Goal: Information Seeking & Learning: Learn about a topic

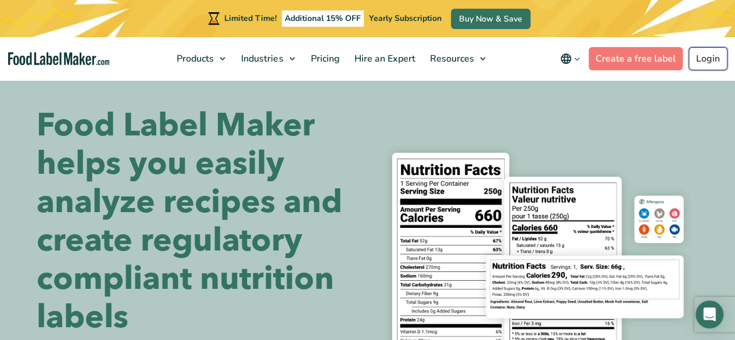
click at [706, 55] on link "Login" at bounding box center [708, 58] width 39 height 23
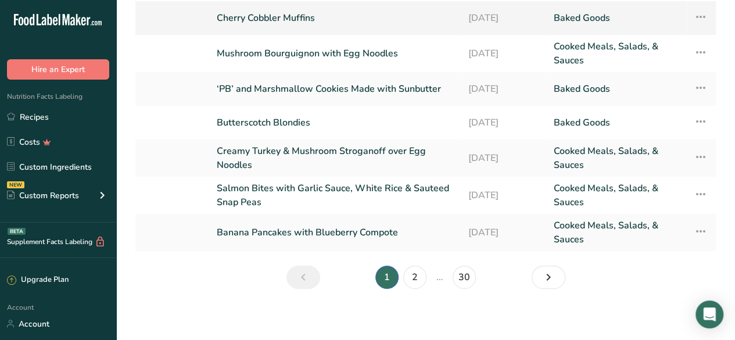
scroll to position [190, 0]
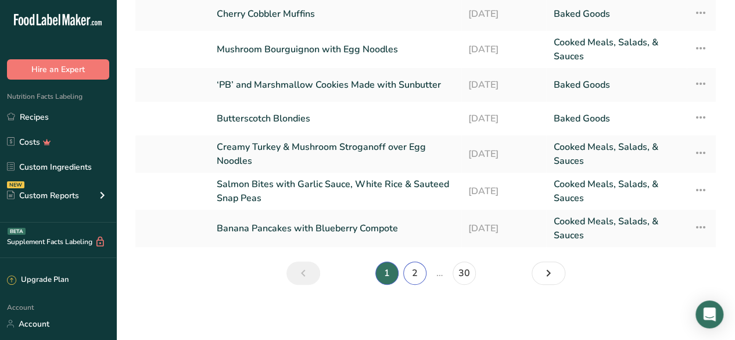
click at [413, 277] on link "2" at bounding box center [414, 273] width 23 height 23
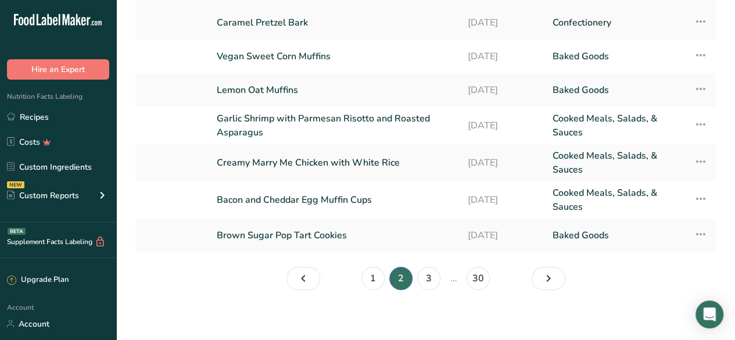
scroll to position [187, 0]
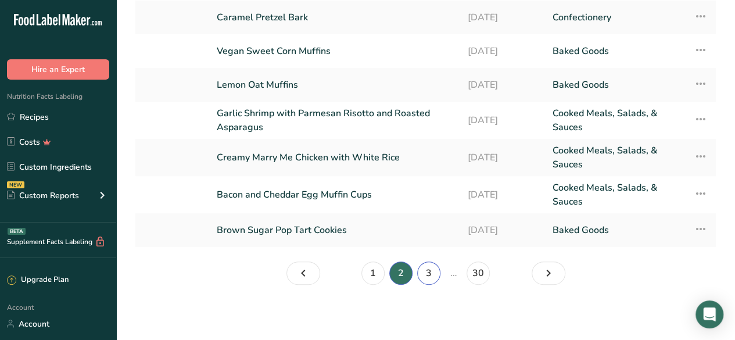
click at [427, 269] on link "3" at bounding box center [428, 273] width 23 height 23
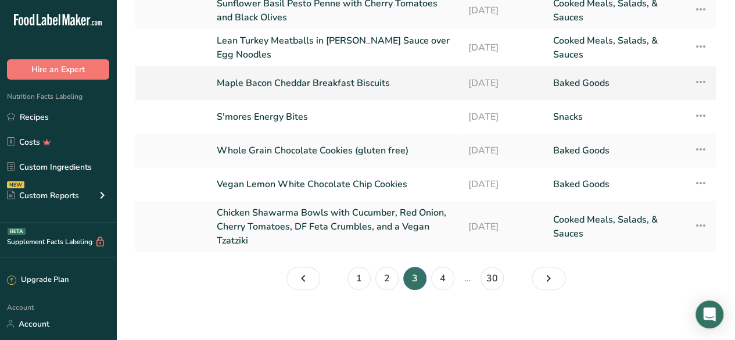
scroll to position [194, 0]
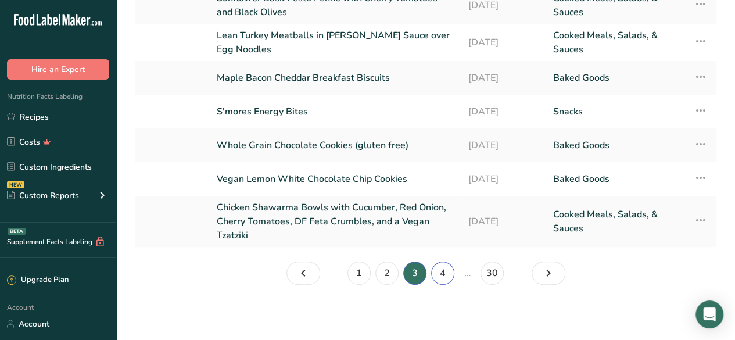
click at [443, 272] on link "4" at bounding box center [442, 273] width 23 height 23
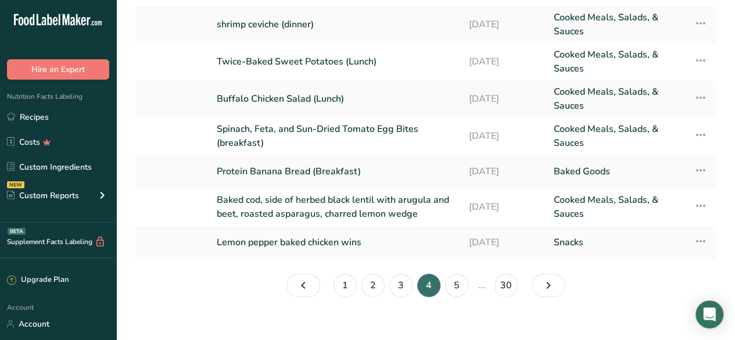
scroll to position [186, 0]
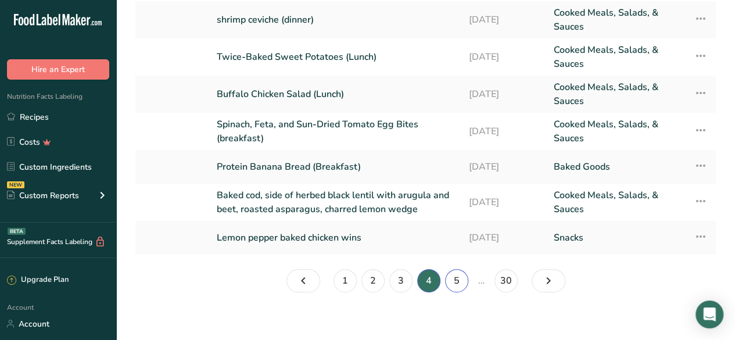
click at [456, 282] on link "5" at bounding box center [456, 280] width 23 height 23
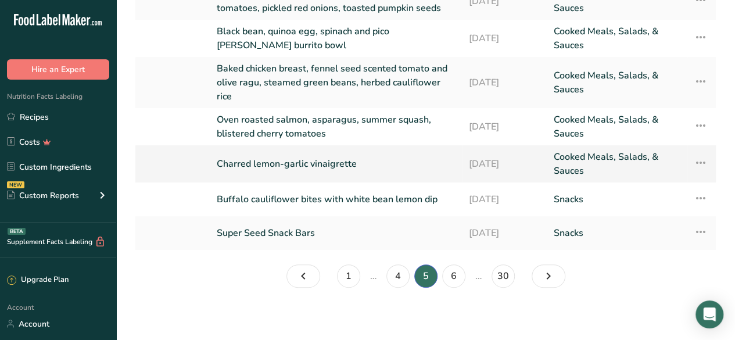
scroll to position [204, 0]
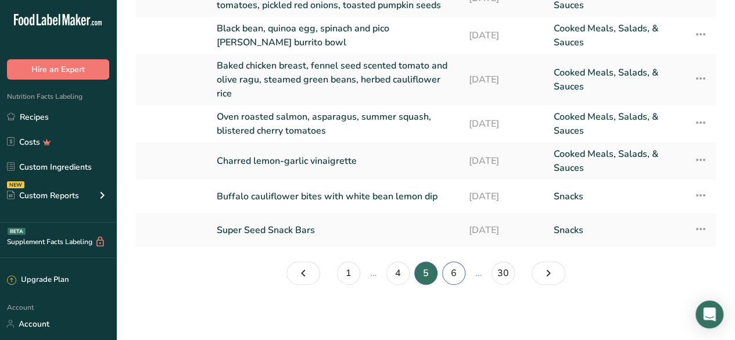
click at [449, 274] on link "6" at bounding box center [453, 273] width 23 height 23
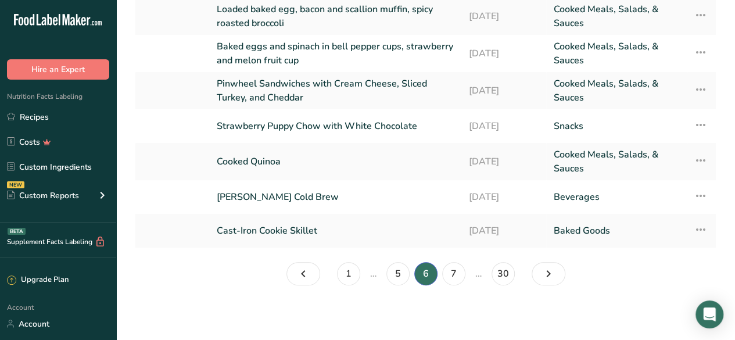
scroll to position [204, 0]
click at [456, 274] on link "7" at bounding box center [453, 273] width 23 height 23
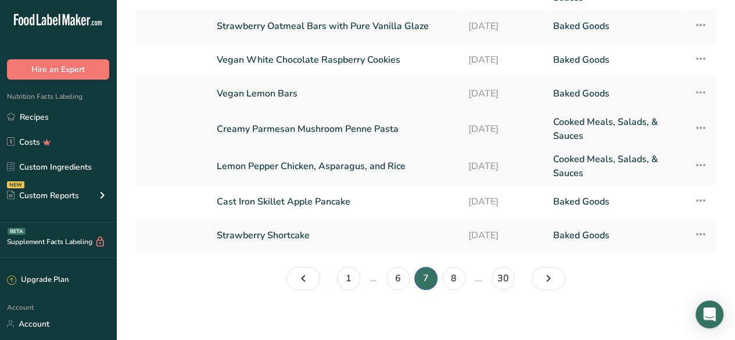
scroll to position [183, 0]
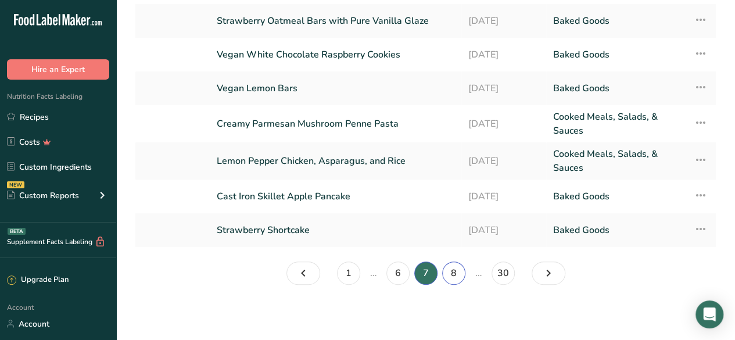
click at [460, 271] on link "8" at bounding box center [453, 273] width 23 height 23
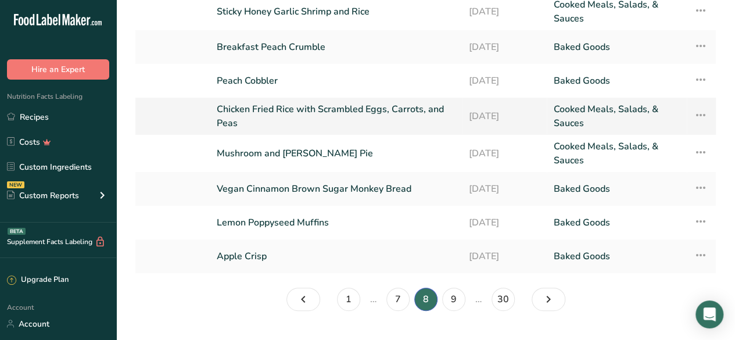
scroll to position [183, 0]
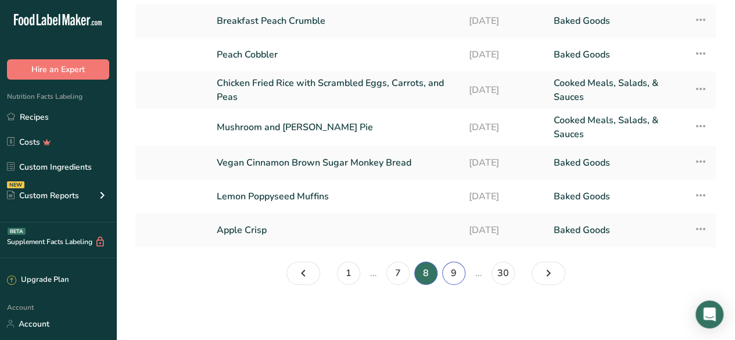
click at [459, 273] on link "9" at bounding box center [453, 273] width 23 height 23
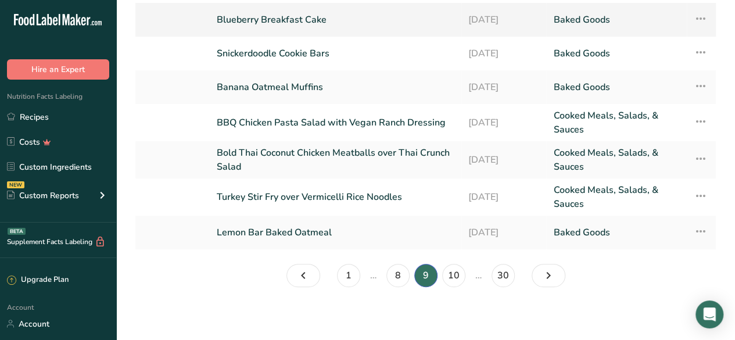
scroll to position [187, 0]
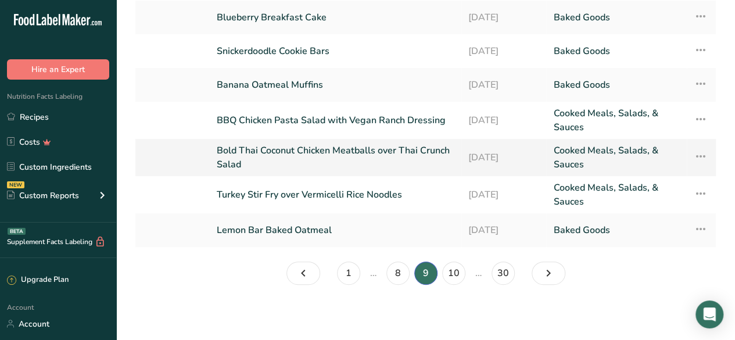
click at [417, 163] on link "Bold Thai Coconut Chicken Meatballs over Thai Crunch Salad" at bounding box center [336, 158] width 238 height 28
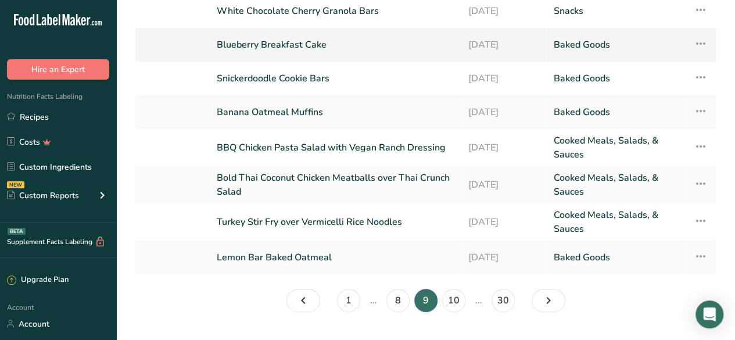
scroll to position [160, 0]
click at [450, 296] on link "10" at bounding box center [453, 299] width 23 height 23
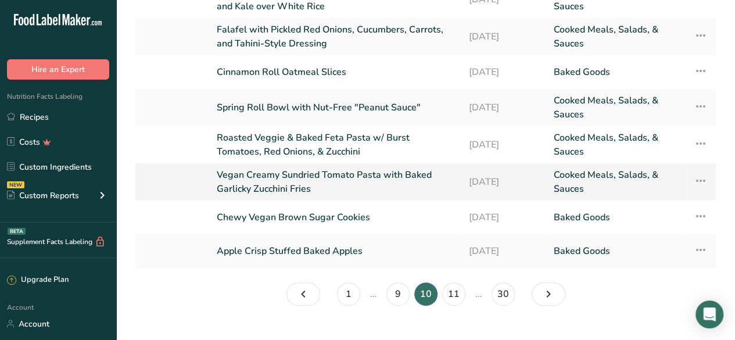
scroll to position [173, 0]
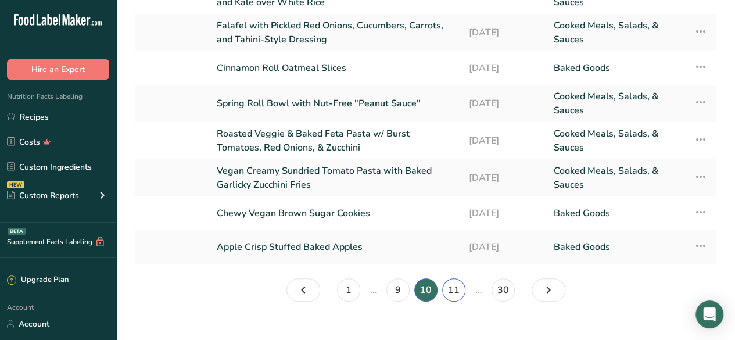
click at [453, 293] on link "11" at bounding box center [453, 289] width 23 height 23
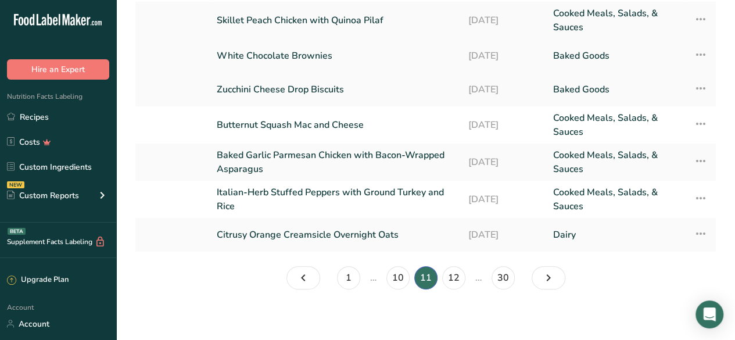
scroll to position [190, 0]
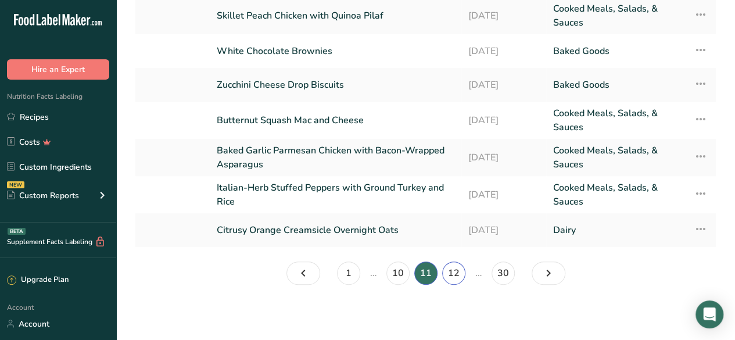
click at [455, 270] on link "12" at bounding box center [453, 273] width 23 height 23
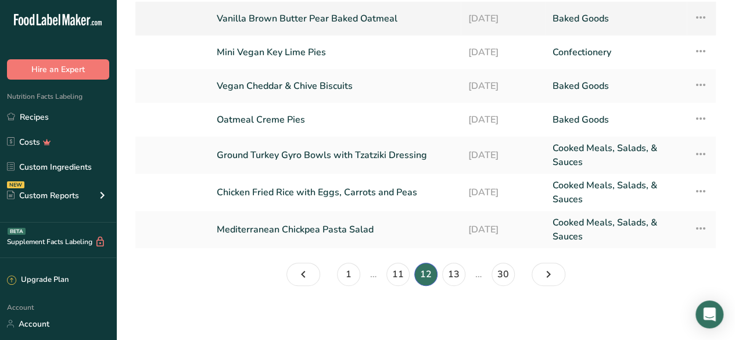
scroll to position [190, 0]
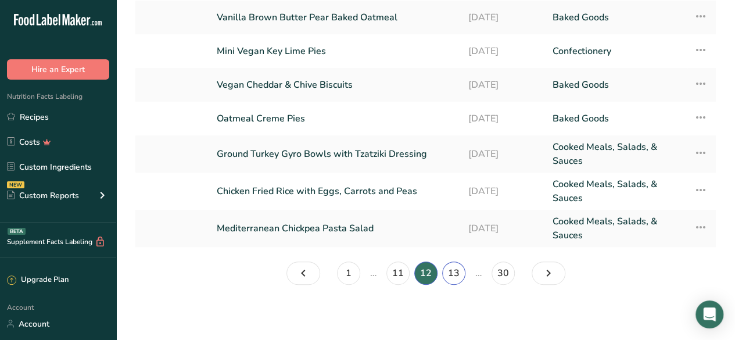
click at [453, 277] on link "13" at bounding box center [453, 273] width 23 height 23
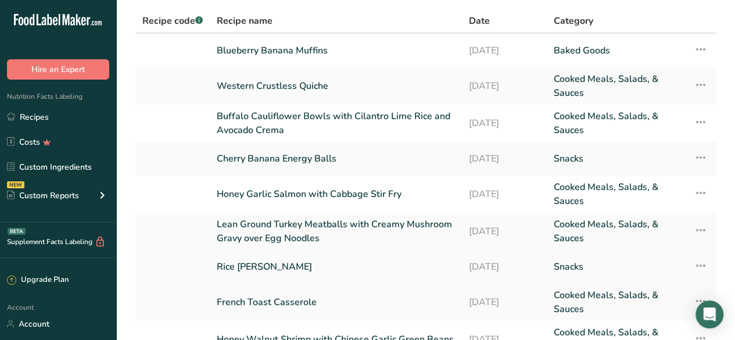
scroll to position [45, 0]
click at [373, 124] on link "Buffalo Cauliflower Bowls with Cilantro Lime Rice and Avocado Crema" at bounding box center [336, 124] width 238 height 28
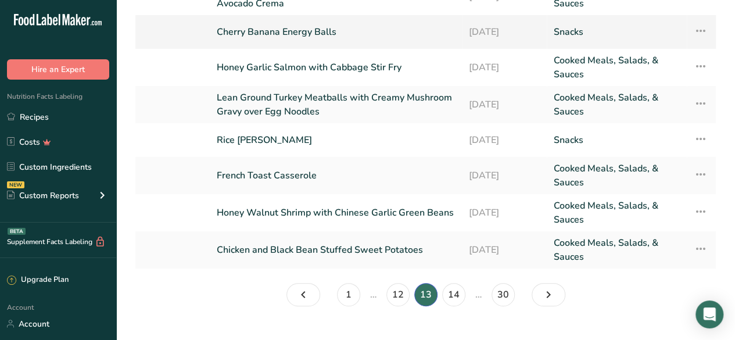
scroll to position [174, 0]
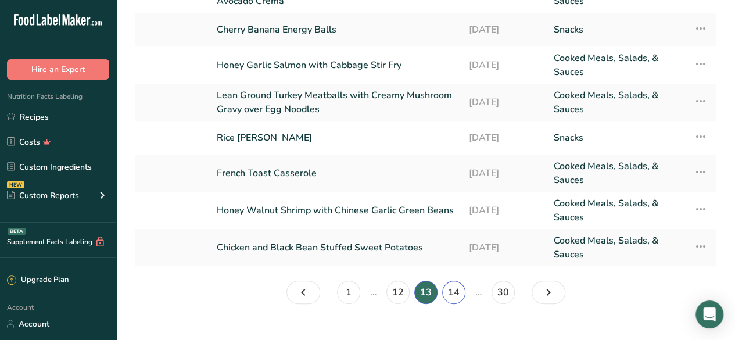
click at [457, 292] on link "14" at bounding box center [453, 292] width 23 height 23
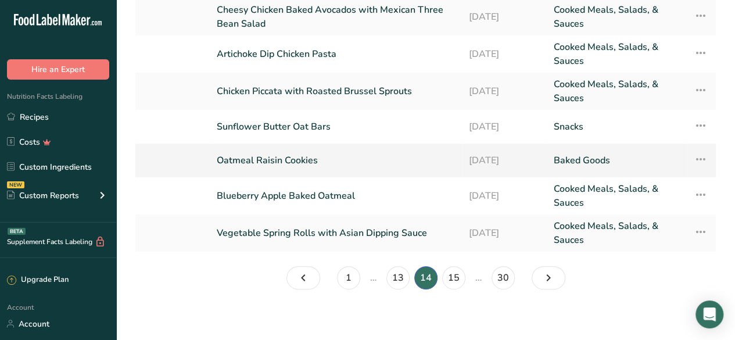
scroll to position [195, 0]
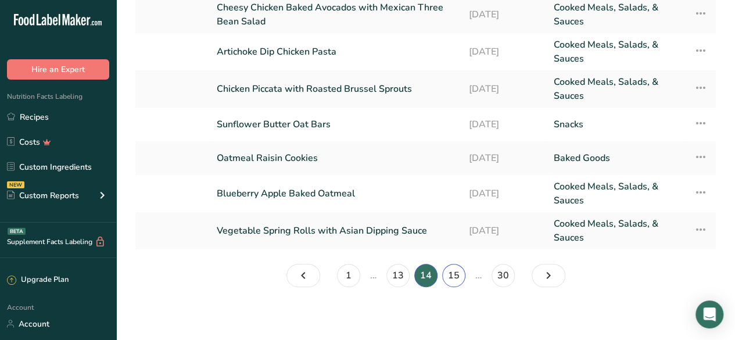
click at [451, 278] on link "15" at bounding box center [453, 275] width 23 height 23
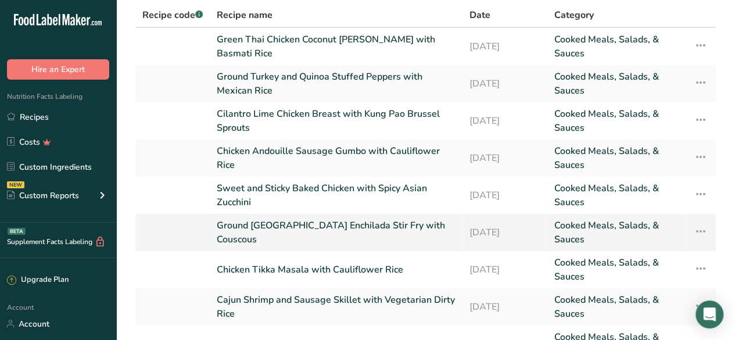
scroll to position [44, 0]
